Goal: Information Seeking & Learning: Find specific fact

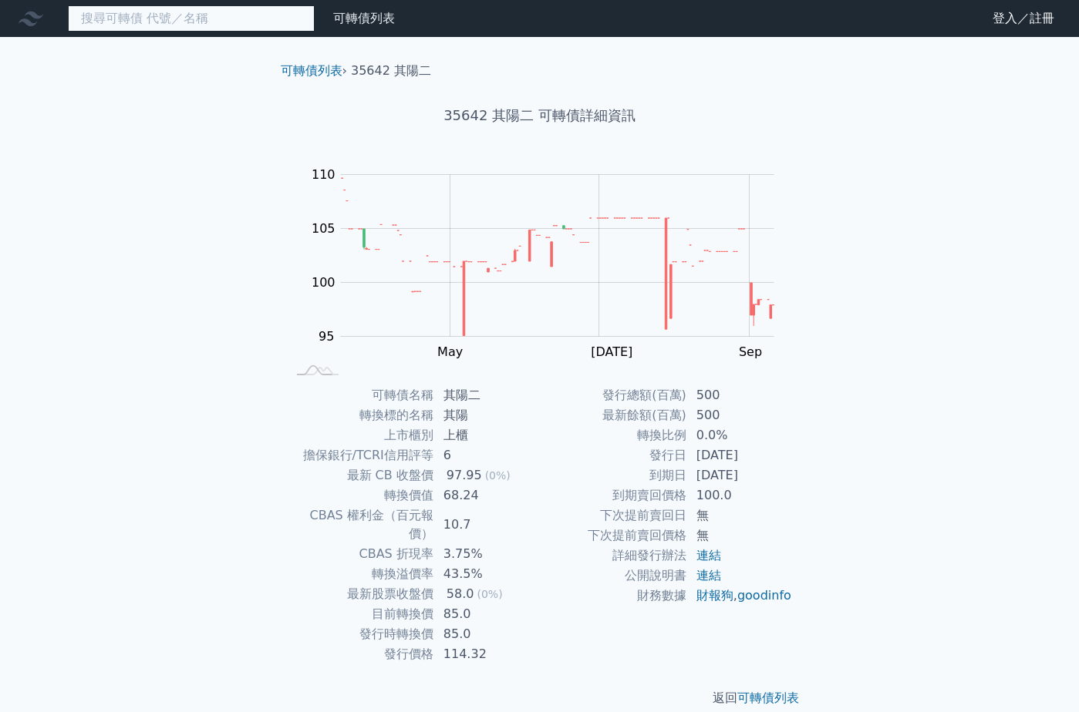
click at [258, 19] on input at bounding box center [191, 18] width 247 height 26
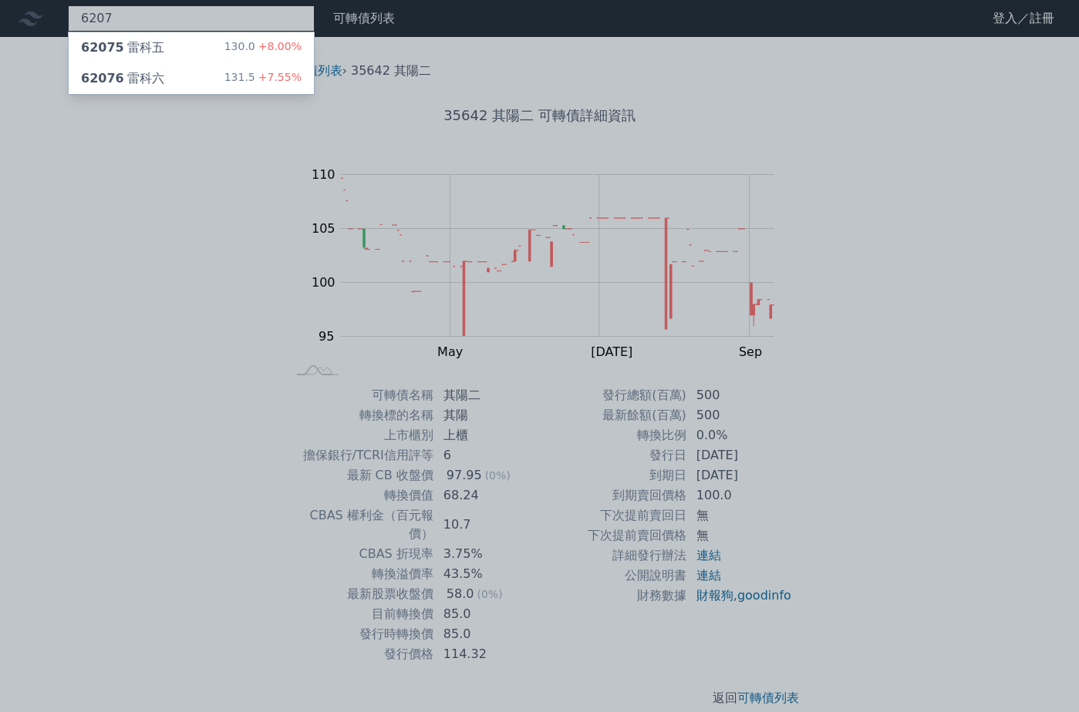
type input "6207"
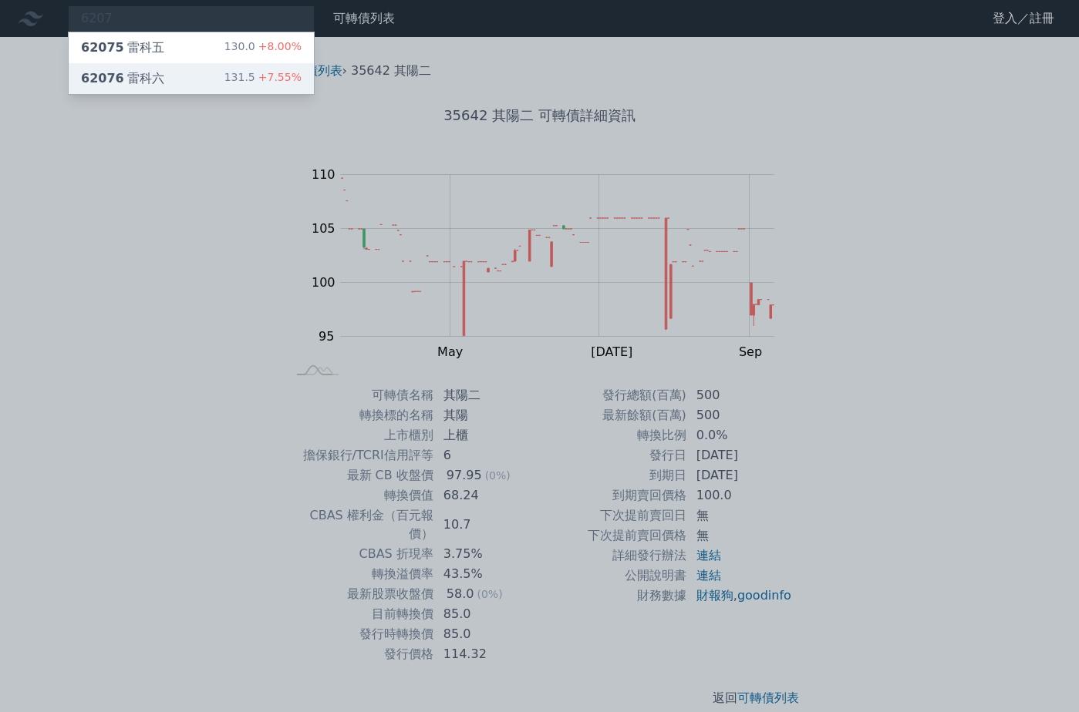
drag, startPoint x: 123, startPoint y: 93, endPoint x: 128, endPoint y: 85, distance: 9.0
click at [124, 92] on div "62076 雷科六 131.5 +7.55%" at bounding box center [191, 78] width 245 height 31
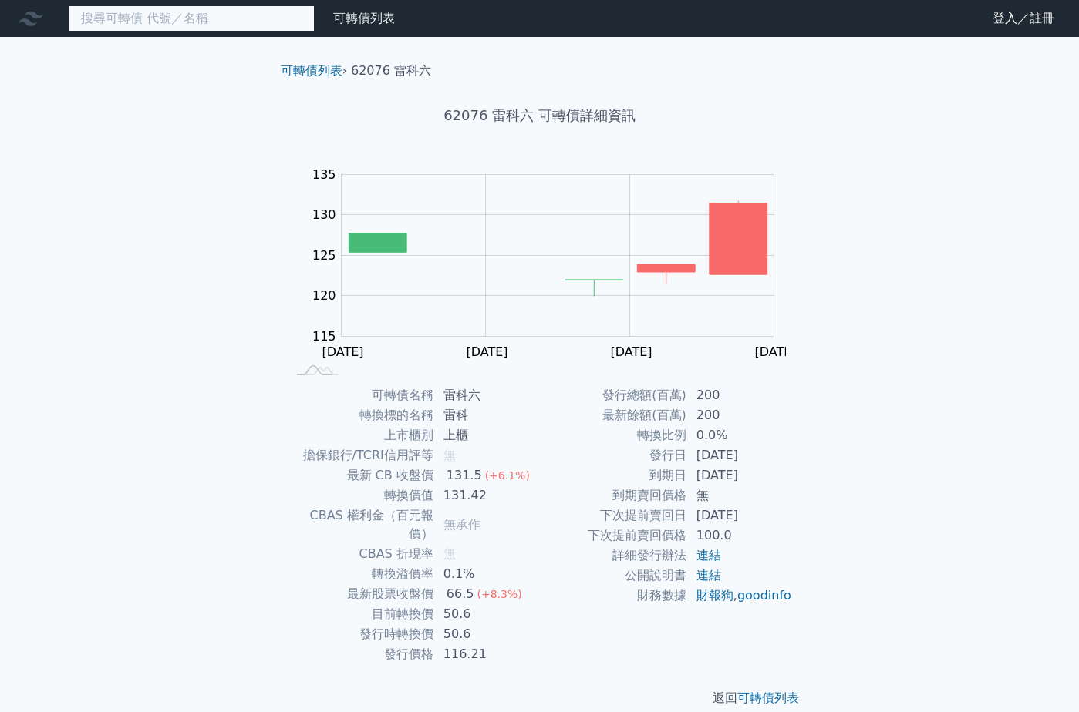
click at [217, 25] on input at bounding box center [191, 18] width 247 height 26
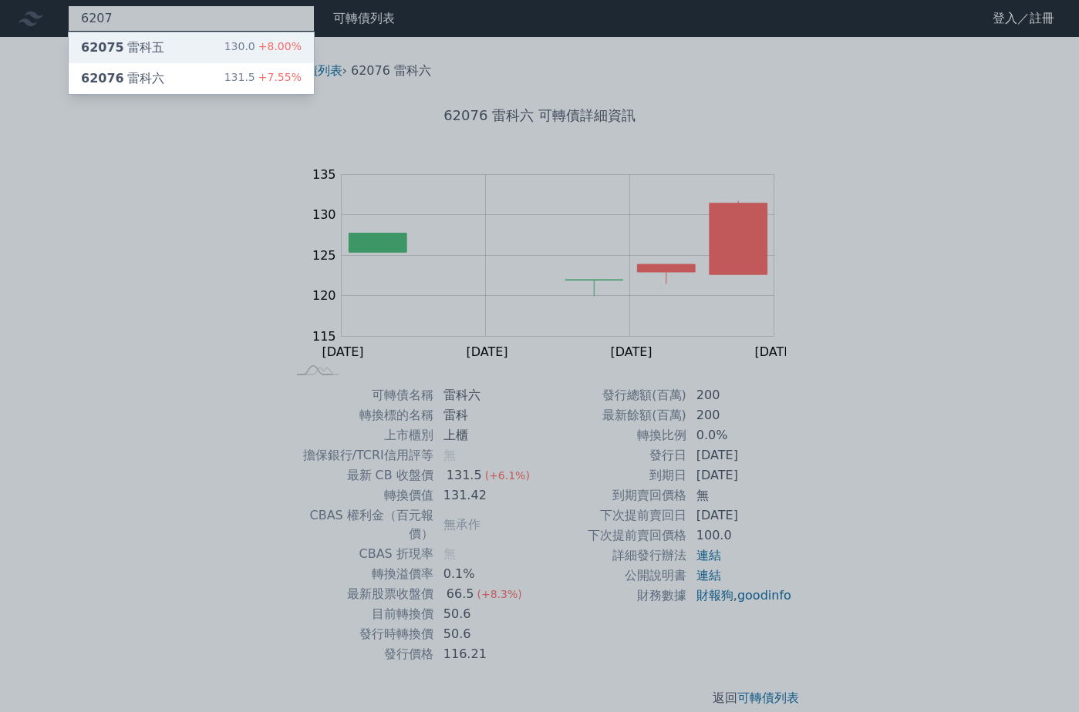
type input "6207"
click at [171, 52] on div "62075 雷科五 130.0 +8.00%" at bounding box center [191, 47] width 245 height 31
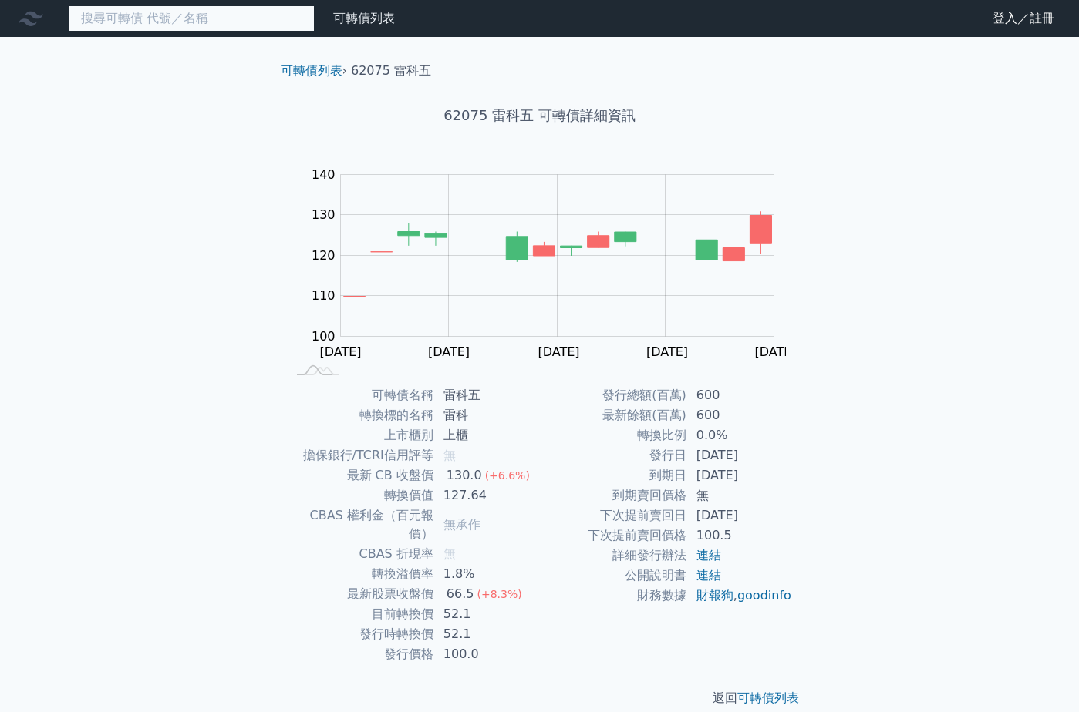
click at [141, 16] on input at bounding box center [191, 18] width 247 height 26
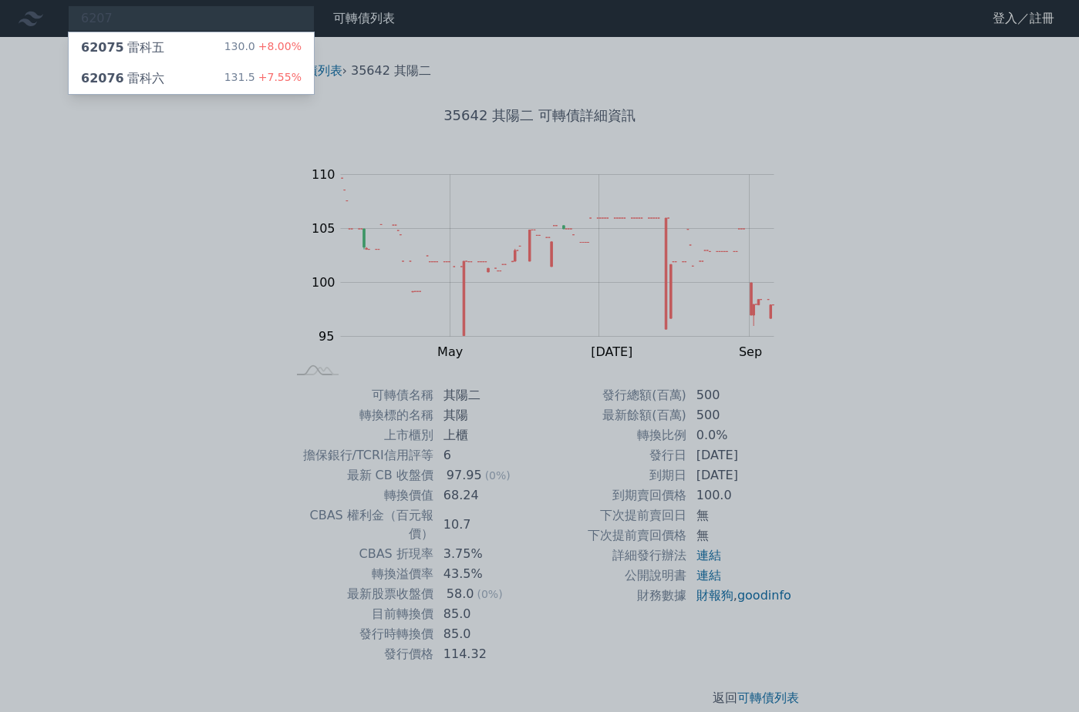
click at [154, 376] on div at bounding box center [539, 356] width 1079 height 712
click at [241, 30] on div "6207 62075 雷科五 130.0 +8.00% 62076 雷科六 131.5 +7.55%" at bounding box center [191, 18] width 247 height 26
click at [148, 77] on div "62076 雷科六" at bounding box center [122, 78] width 83 height 19
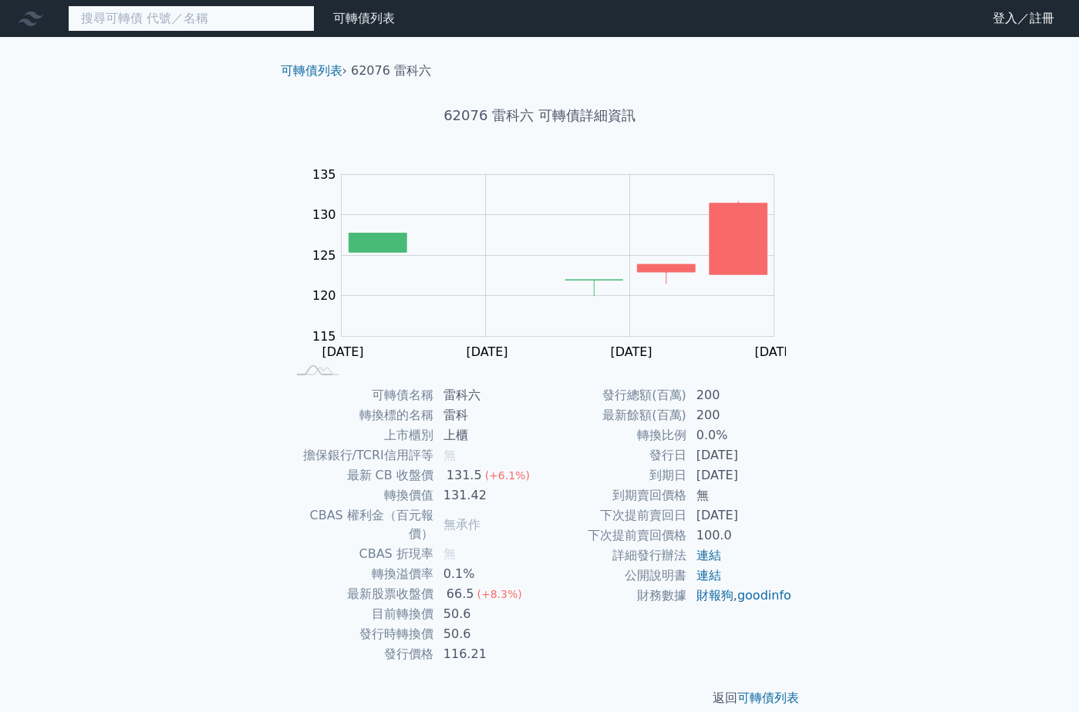
click at [158, 23] on input at bounding box center [191, 18] width 247 height 26
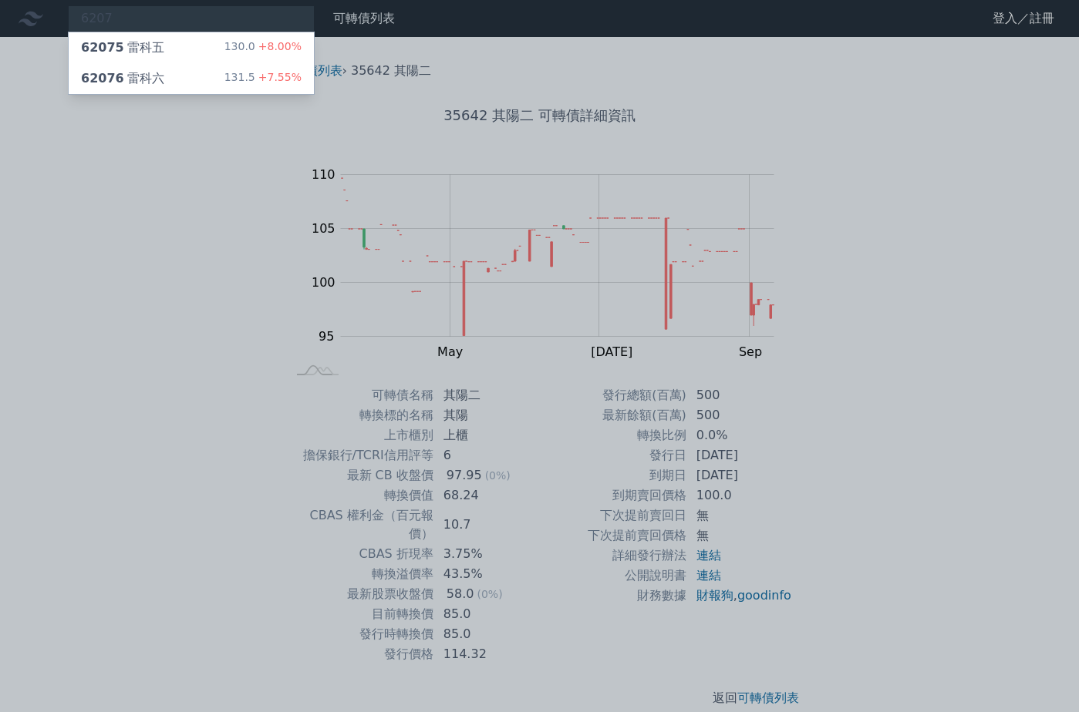
click at [142, 329] on div at bounding box center [539, 356] width 1079 height 712
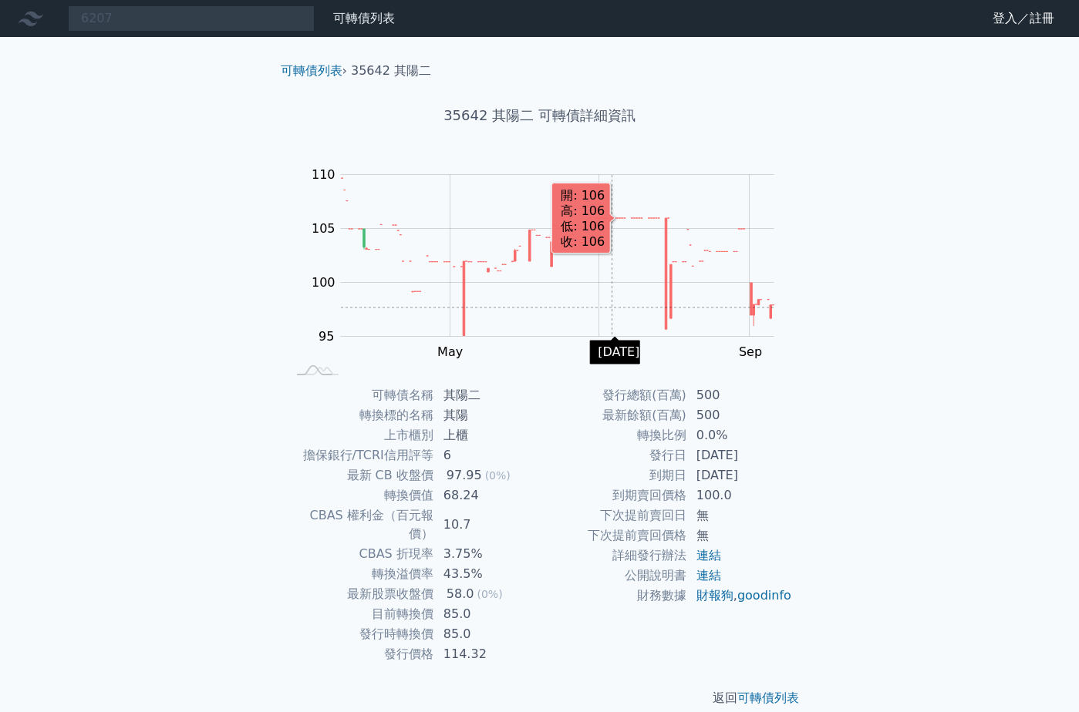
scroll to position [2, 0]
